Goal: Information Seeking & Learning: Learn about a topic

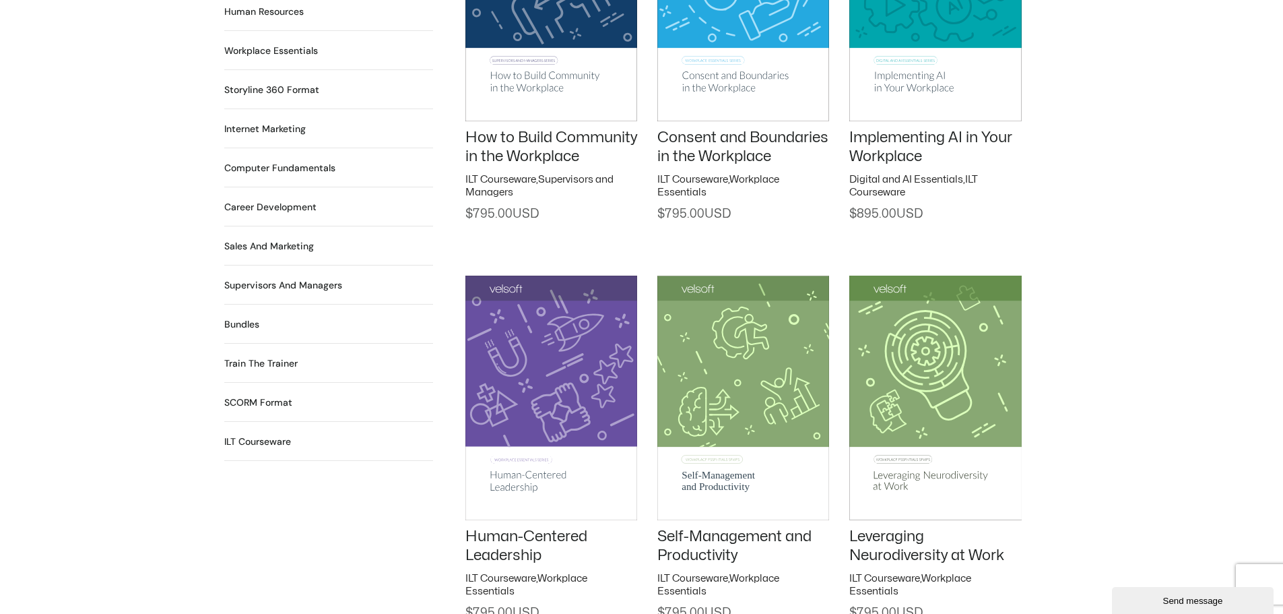
scroll to position [1212, 0]
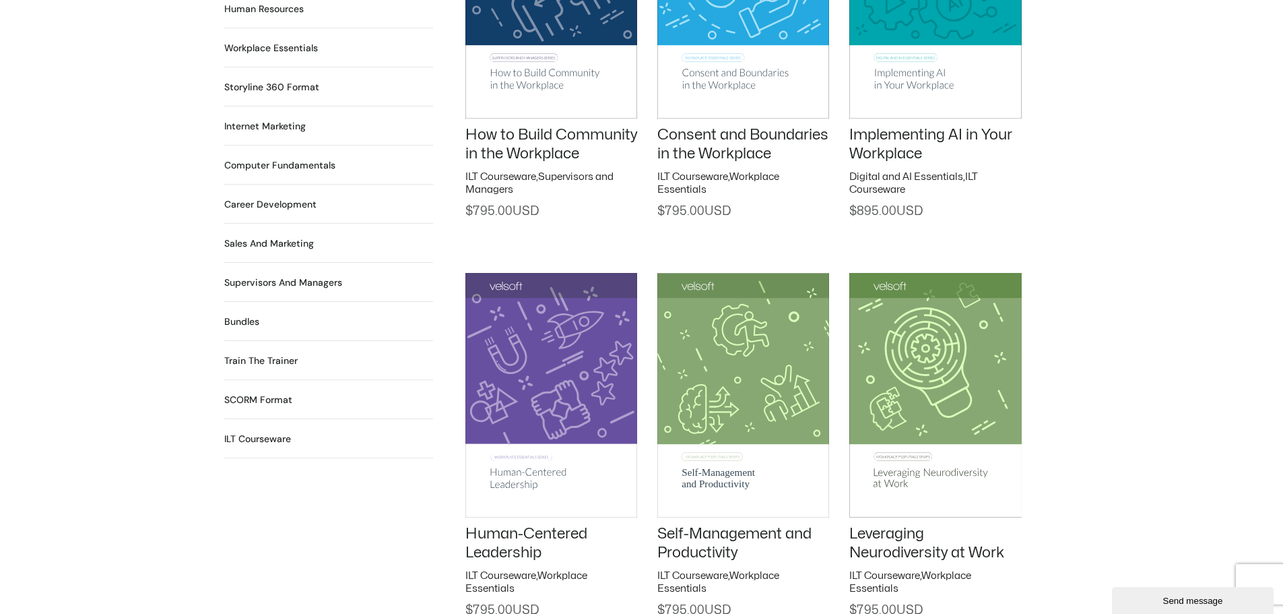
click at [569, 133] on link "How to Build Community in the Workplace" at bounding box center [551, 144] width 172 height 34
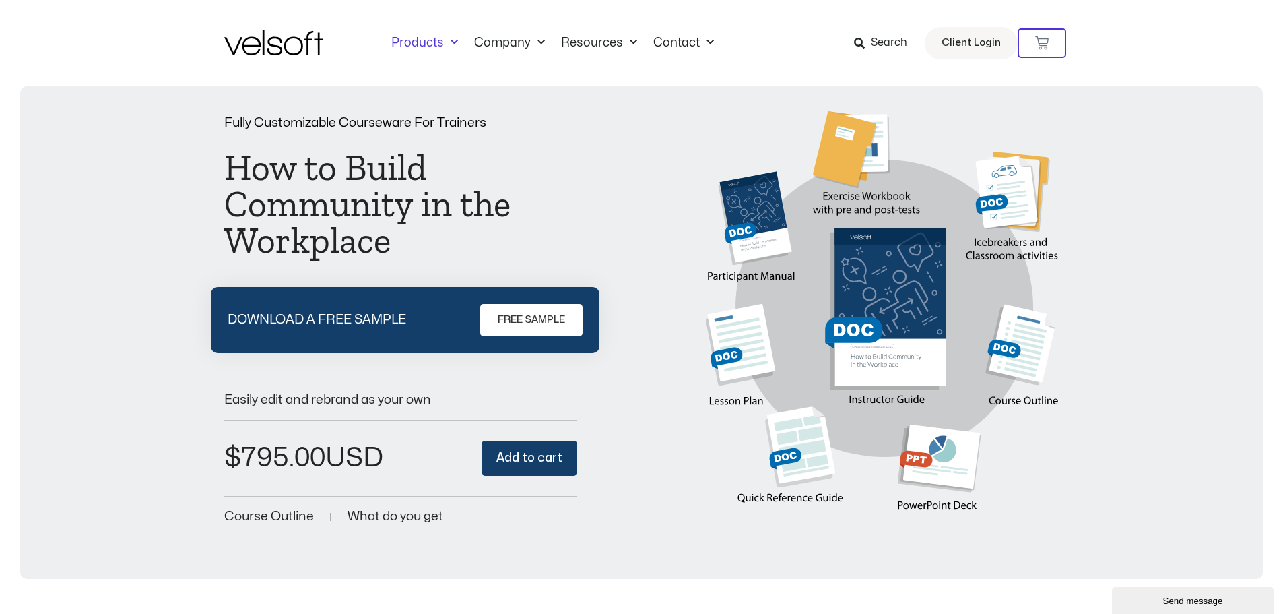
click at [416, 42] on link "Products" at bounding box center [424, 43] width 83 height 15
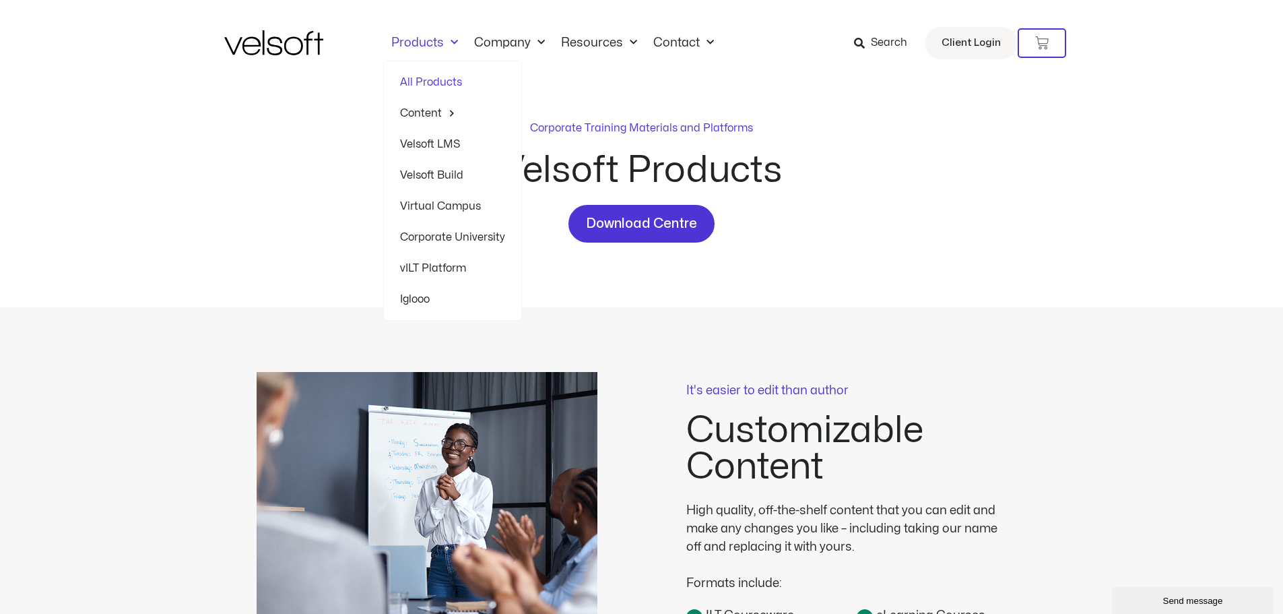
click at [424, 42] on link "Products" at bounding box center [424, 43] width 83 height 15
